Goal: Obtain resource: Download file/media

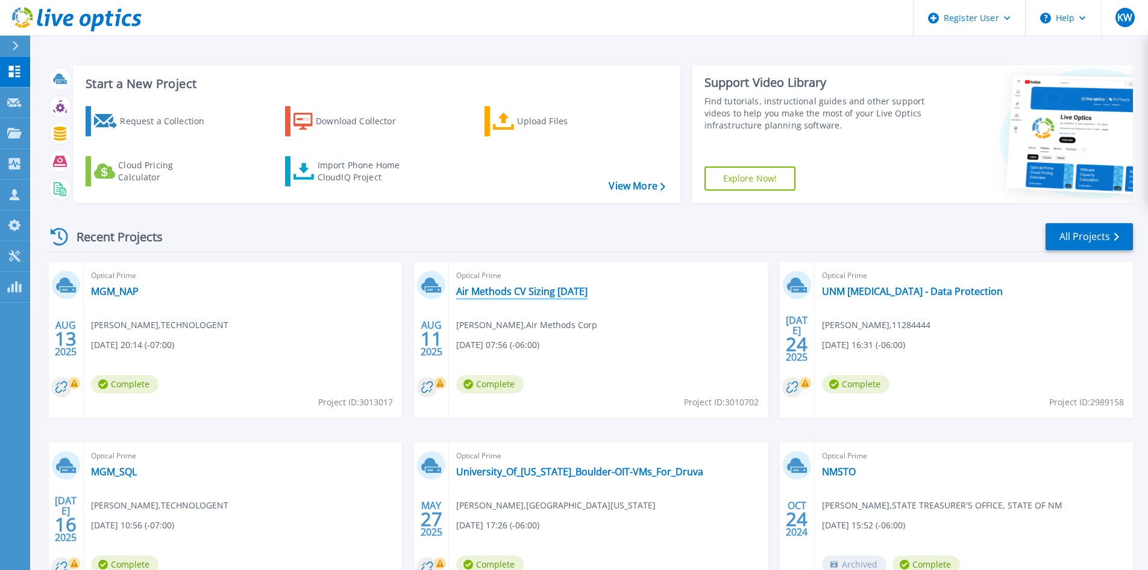
click at [515, 297] on link "Air Methods CV Sizing [DATE]" at bounding box center [521, 291] width 131 height 12
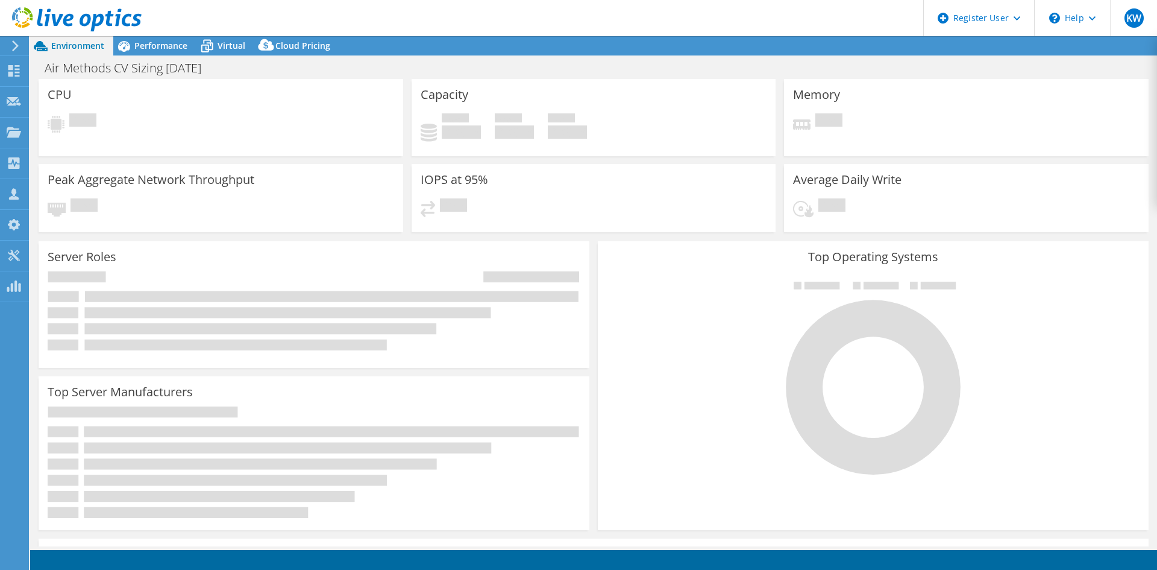
select select "USD"
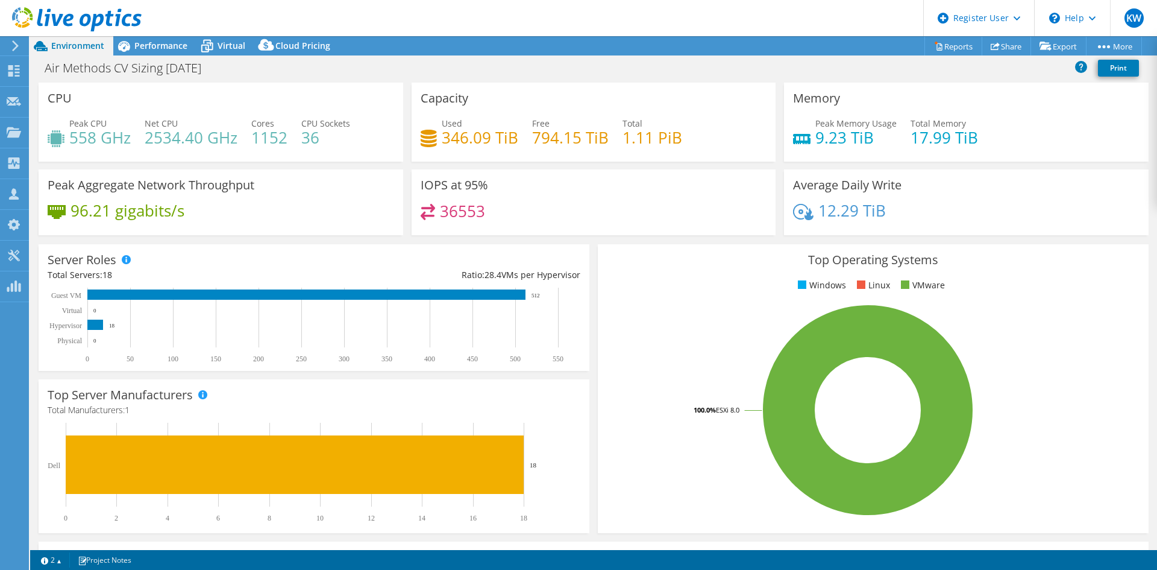
click at [473, 38] on div "Project Actions Project Actions Reports Share Export vSAN ReadyNode Sizer" at bounding box center [593, 45] width 1127 height 19
click at [954, 48] on link "Reports" at bounding box center [954, 46] width 58 height 19
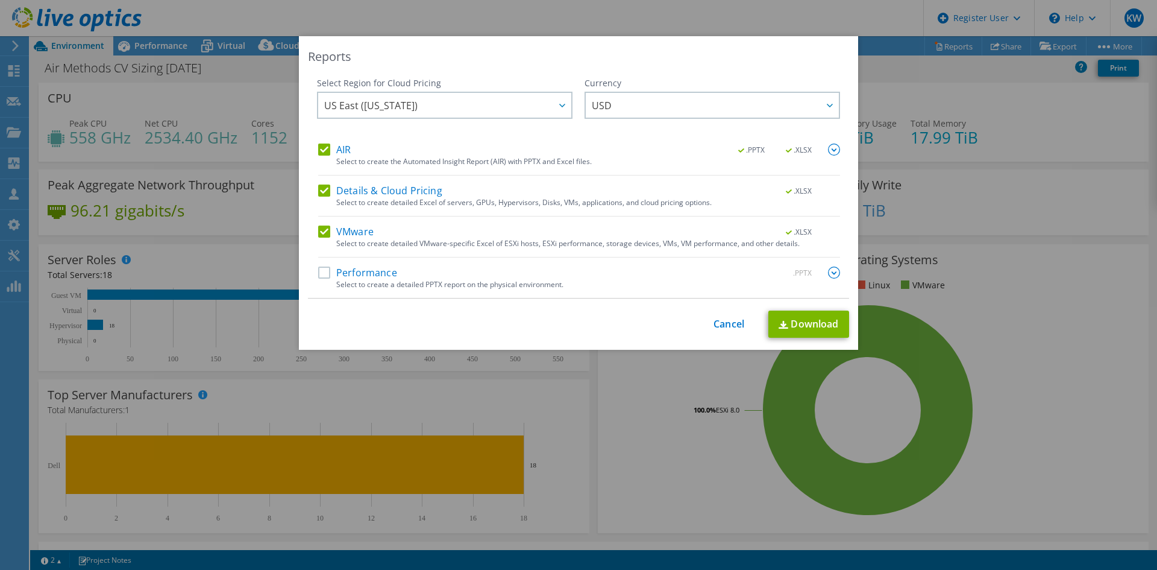
click at [318, 273] on label "Performance" at bounding box center [357, 272] width 79 height 12
click at [0, 0] on input "Performance" at bounding box center [0, 0] width 0 height 0
click at [801, 315] on link "Download" at bounding box center [809, 323] width 81 height 27
click at [717, 323] on link "Cancel" at bounding box center [729, 323] width 31 height 11
